Goal: Task Accomplishment & Management: Complete application form

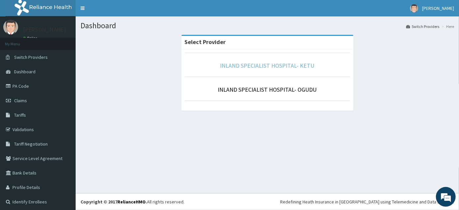
click at [265, 63] on link "INLAND SPECIALIST HOSPITAL- KETU" at bounding box center [267, 66] width 94 height 8
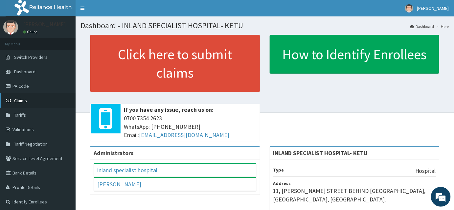
click at [33, 99] on link "Claims" at bounding box center [38, 100] width 76 height 14
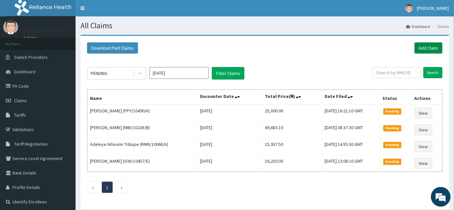
click at [433, 52] on link "Add Claim" at bounding box center [429, 47] width 28 height 11
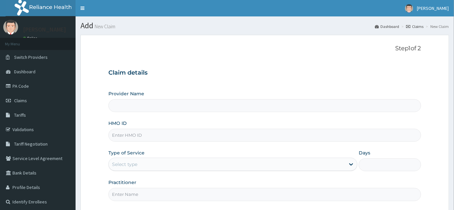
type input "INLAND SPECIALIST HOSPITAL- KETU"
click at [183, 129] on input "HMO ID" at bounding box center [264, 135] width 313 height 13
paste input "CPW/10041/A"
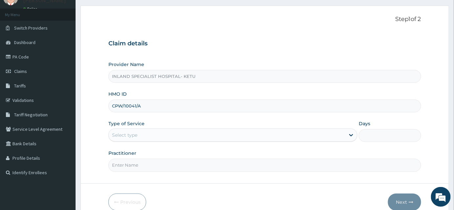
scroll to position [61, 0]
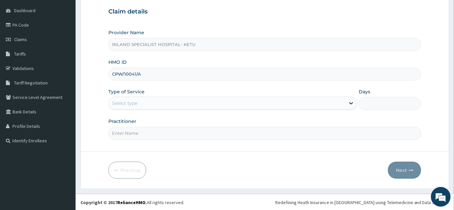
type input "CPW/10041/A"
click at [136, 105] on div "Select type" at bounding box center [124, 103] width 25 height 7
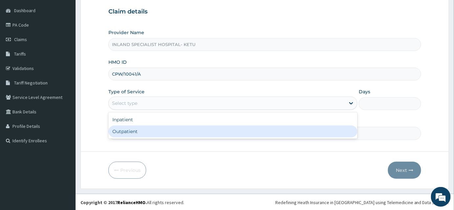
click at [130, 128] on div "Outpatient" at bounding box center [232, 132] width 249 height 12
type input "1"
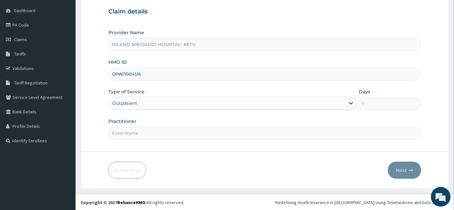
click at [135, 134] on input "Practitioner" at bounding box center [264, 133] width 313 height 13
type input "d"
type input "Dr Akeredolu"
click at [410, 173] on button "Next" at bounding box center [404, 170] width 33 height 17
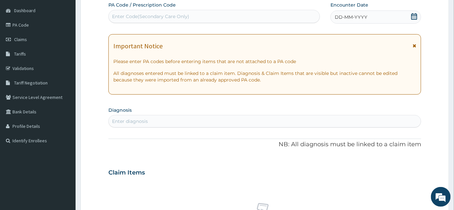
click at [418, 14] on icon at bounding box center [414, 16] width 7 height 7
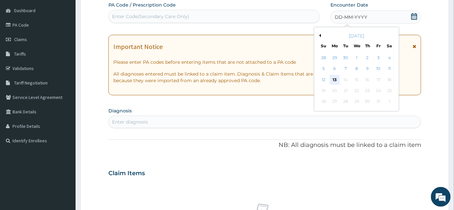
click at [337, 78] on div "13" at bounding box center [335, 80] width 10 height 10
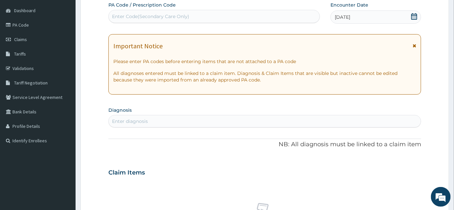
click at [162, 121] on div "Enter diagnosis" at bounding box center [265, 121] width 312 height 11
type input "Malaria"
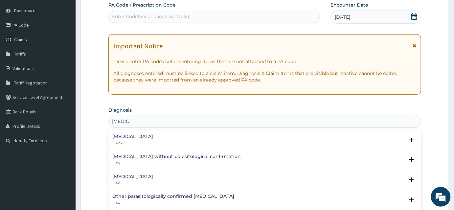
click at [153, 141] on p "1F42.Z" at bounding box center [132, 143] width 41 height 5
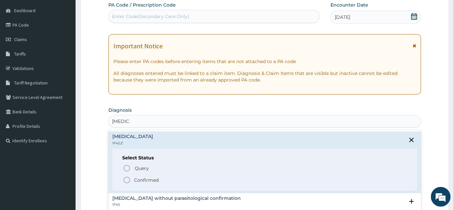
click at [138, 179] on p "Confirmed" at bounding box center [146, 180] width 25 height 7
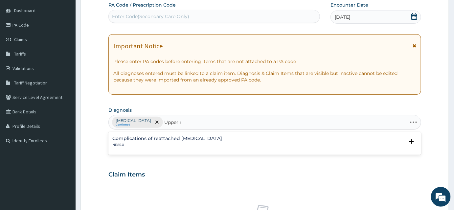
type input "Upper"
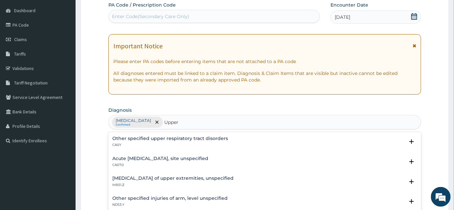
click at [177, 164] on p "CA07.0" at bounding box center [160, 165] width 96 height 5
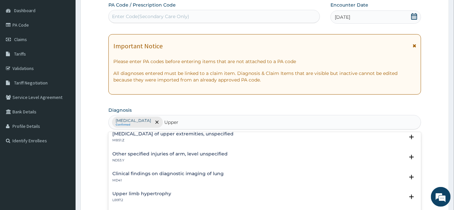
scroll to position [66, 0]
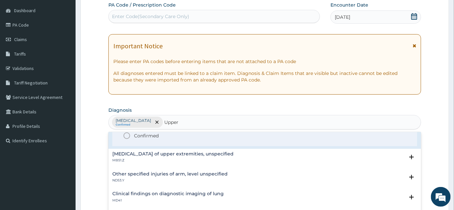
click at [151, 136] on p "Confirmed" at bounding box center [146, 135] width 25 height 7
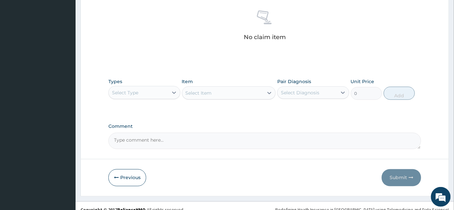
scroll to position [263, 0]
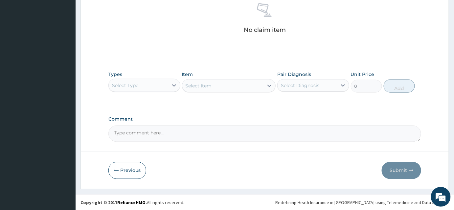
click at [140, 92] on div "Types Select Type" at bounding box center [144, 82] width 72 height 22
click at [136, 91] on div "Select Type" at bounding box center [144, 85] width 72 height 13
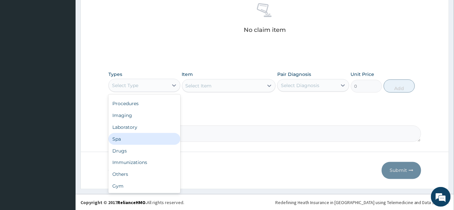
scroll to position [0, 0]
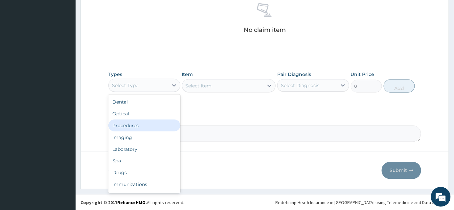
click at [136, 127] on div "Procedures" at bounding box center [144, 126] width 72 height 12
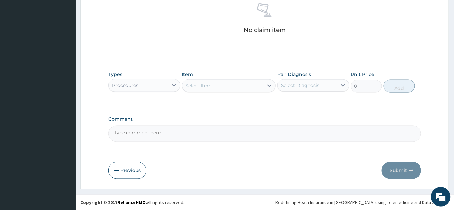
click at [229, 88] on div "Select Item" at bounding box center [223, 86] width 82 height 11
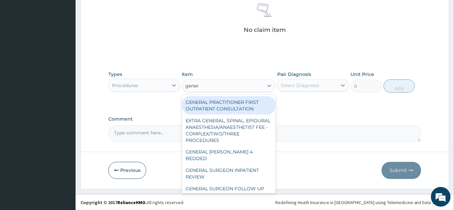
type input "genera"
click at [251, 102] on div "GENERAL PRACTITIONER FIRST OUTPATIENT CONSULTATION" at bounding box center [229, 105] width 94 height 18
type input "3750"
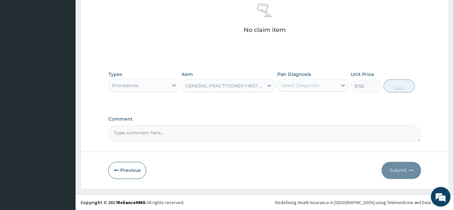
click at [318, 85] on div "Select Diagnosis" at bounding box center [300, 85] width 38 height 7
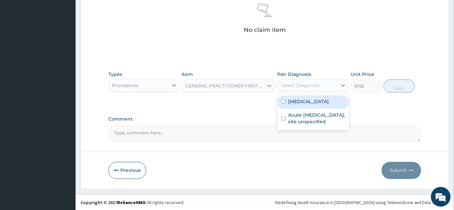
click at [309, 104] on label "Plasmodium malariae malaria without complication" at bounding box center [308, 101] width 41 height 7
checkbox input "true"
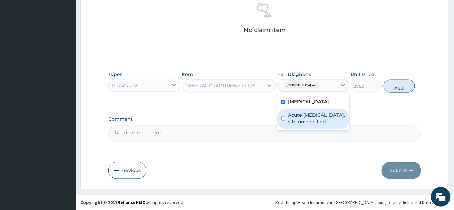
click at [312, 125] on label "Acute upper respiratory infection, site unspecified" at bounding box center [316, 118] width 57 height 13
checkbox input "true"
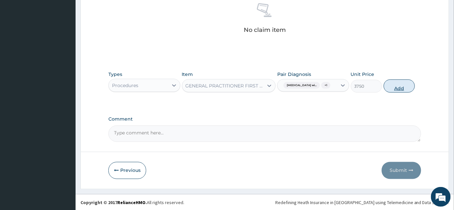
click at [402, 90] on button "Add" at bounding box center [399, 86] width 31 height 13
type input "0"
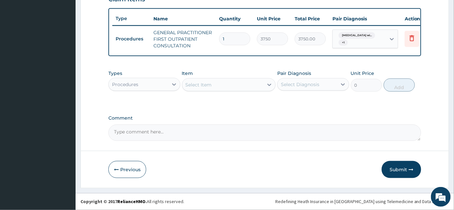
click at [165, 85] on div "Procedures" at bounding box center [139, 84] width 60 height 11
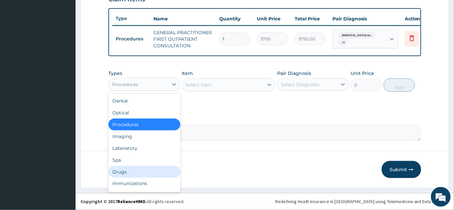
click at [133, 173] on div "Drugs" at bounding box center [144, 172] width 72 height 12
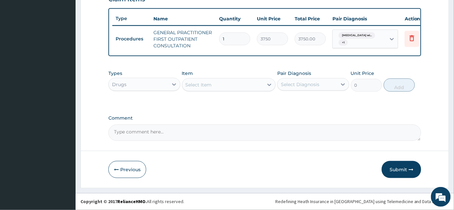
click at [198, 81] on div "Select Item" at bounding box center [223, 85] width 82 height 11
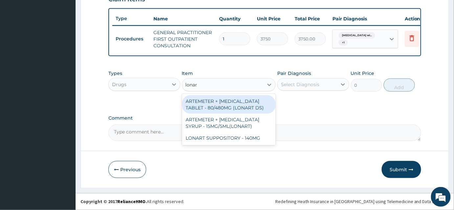
type input "lonart"
click at [218, 102] on div "ARTEMETER + LUMEFANTRINE TABLET - 80/480MG (LONART DS)" at bounding box center [229, 104] width 94 height 18
type input "588"
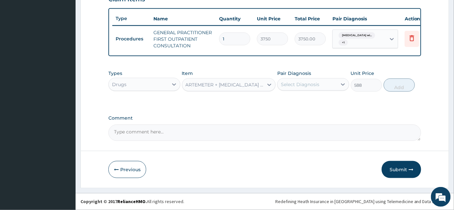
click at [303, 86] on div "Select Diagnosis" at bounding box center [300, 84] width 38 height 7
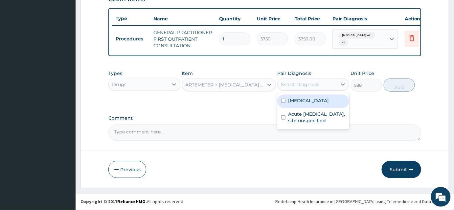
click at [303, 104] on label "Plasmodium malariae malaria without complication" at bounding box center [308, 100] width 41 height 7
checkbox input "true"
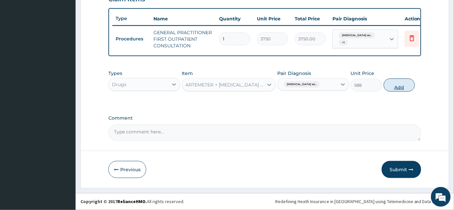
click at [395, 91] on button "Add" at bounding box center [399, 85] width 31 height 13
type input "0"
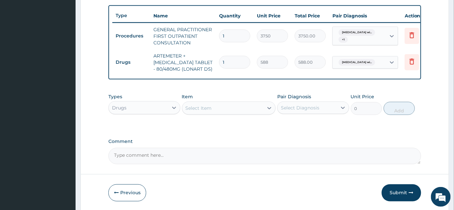
drag, startPoint x: 231, startPoint y: 61, endPoint x: 208, endPoint y: 63, distance: 22.7
click at [208, 63] on tr "Drugs ARTEMETER + LUMEFANTRINE TABLET - 80/480MG (LONART DS) 1 588 588.00 Plasm…" at bounding box center [273, 62] width 322 height 26
type input "6"
type input "3528.00"
type input "6"
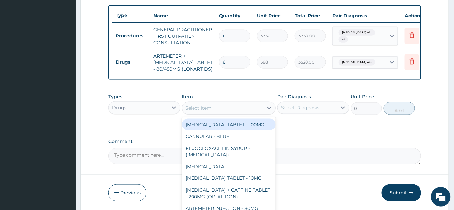
click at [219, 108] on div "Select Item" at bounding box center [223, 108] width 82 height 11
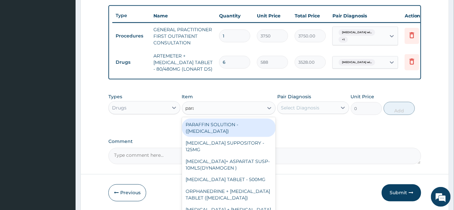
type input "parace"
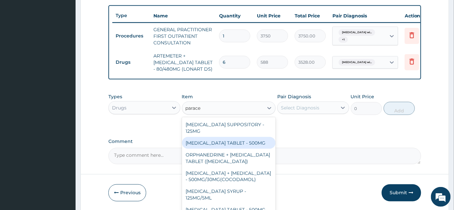
drag, startPoint x: 239, startPoint y: 149, endPoint x: 286, endPoint y: 114, distance: 58.9
click at [239, 149] on div "PARACETAMOL TABLET - 500MG" at bounding box center [229, 143] width 94 height 12
type input "33.599999999999994"
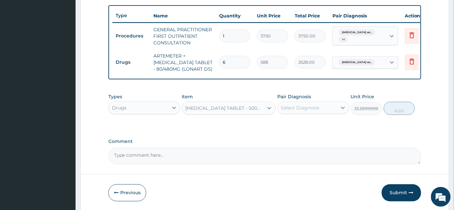
click at [306, 106] on div "Select Diagnosis" at bounding box center [308, 108] width 60 height 11
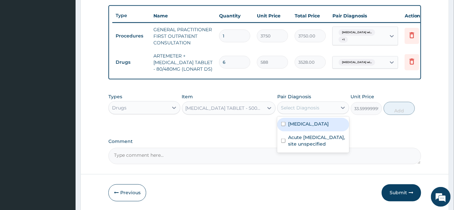
click at [307, 127] on label "Plasmodium malariae malaria without complication" at bounding box center [308, 124] width 41 height 7
checkbox input "true"
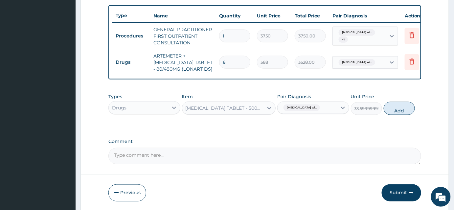
click at [388, 110] on button "Add" at bounding box center [399, 108] width 31 height 13
type input "0"
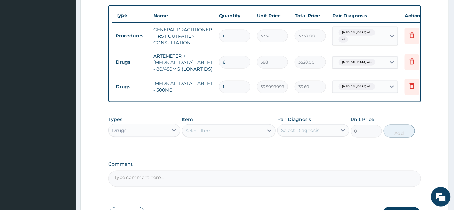
type input "18"
type input "604.80"
type input "18"
click at [201, 134] on div "Select Item" at bounding box center [199, 131] width 26 height 7
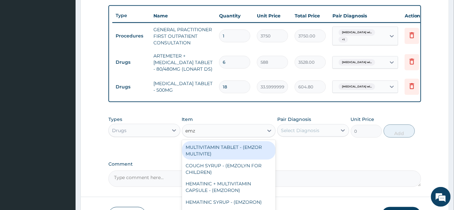
type input "emzo"
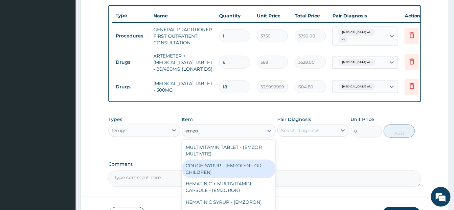
click at [234, 172] on div "COUGH SYRUP - (EMZOLYN FOR CHILDREN)" at bounding box center [229, 169] width 94 height 18
type input "1120"
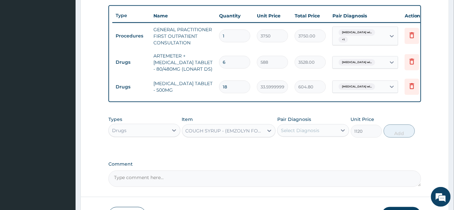
click at [305, 134] on div "Select Diagnosis" at bounding box center [300, 130] width 38 height 7
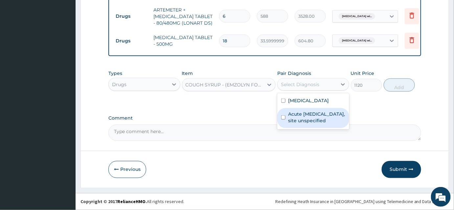
scroll to position [288, 0]
click at [217, 84] on div "COUGH SYRUP - (EMZOLYN FOR CHILDREN)" at bounding box center [225, 85] width 79 height 7
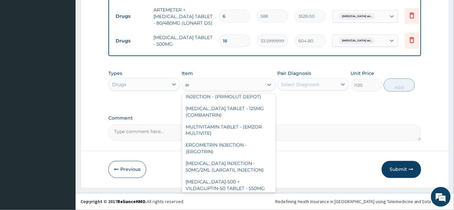
scroll to position [1, 0]
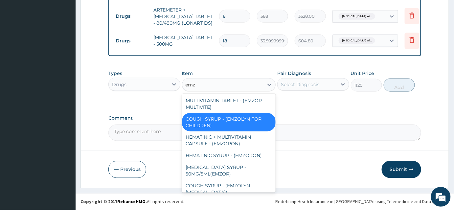
type input "emzo"
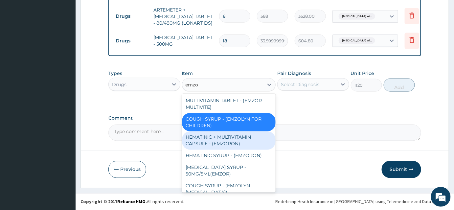
scroll to position [8, 0]
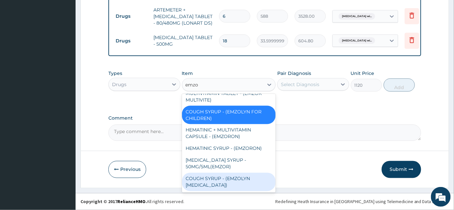
click at [228, 180] on div "COUGH SYRUP - (EMZOLYN EXPECTORANT)" at bounding box center [229, 182] width 94 height 18
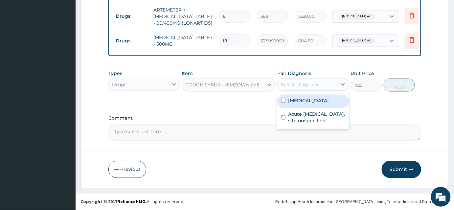
click at [318, 82] on div "Select Diagnosis" at bounding box center [300, 84] width 38 height 7
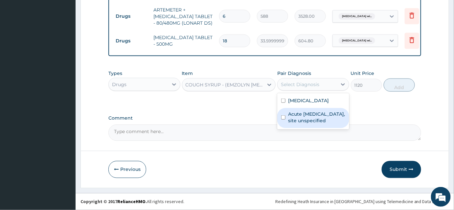
click at [310, 124] on label "Acute upper respiratory infection, site unspecified" at bounding box center [316, 117] width 57 height 13
checkbox input "true"
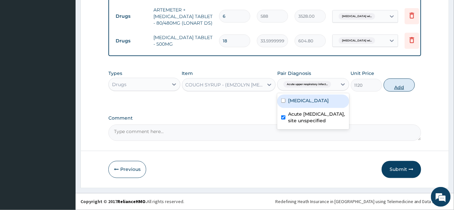
click at [408, 89] on button "Add" at bounding box center [399, 85] width 31 height 13
type input "0"
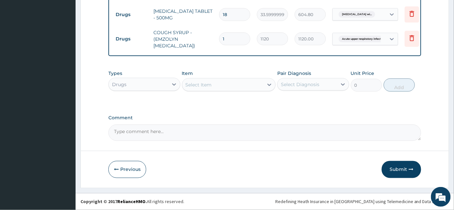
click at [393, 162] on button "Submit" at bounding box center [401, 169] width 39 height 17
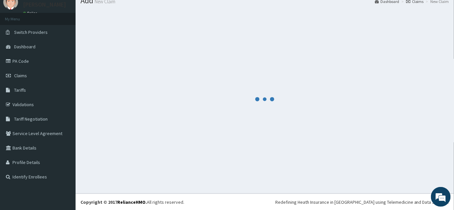
scroll to position [315, 0]
